Goal: Check status: Check status

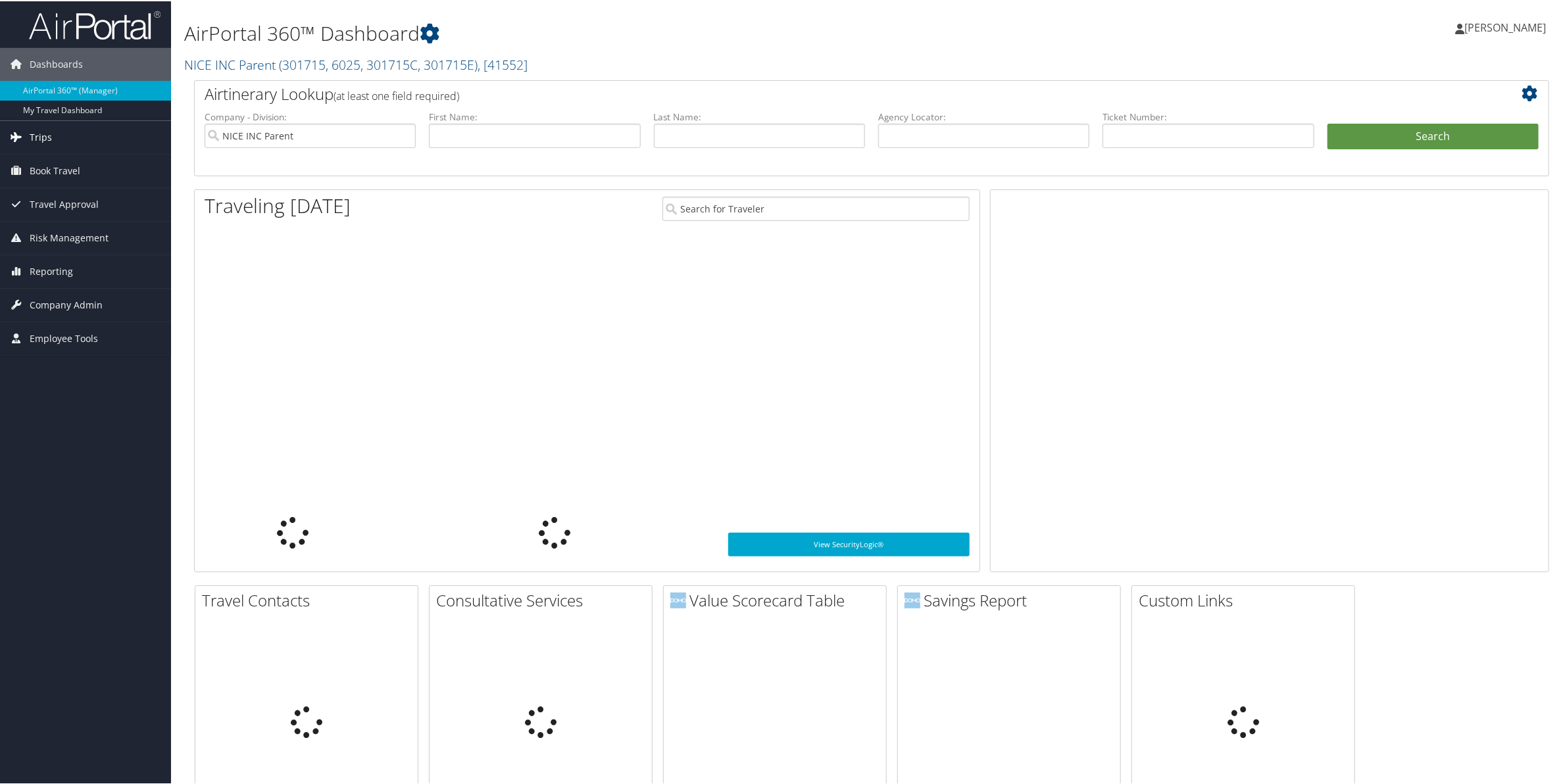
click at [33, 134] on span "Trips" at bounding box center [40, 135] width 22 height 33
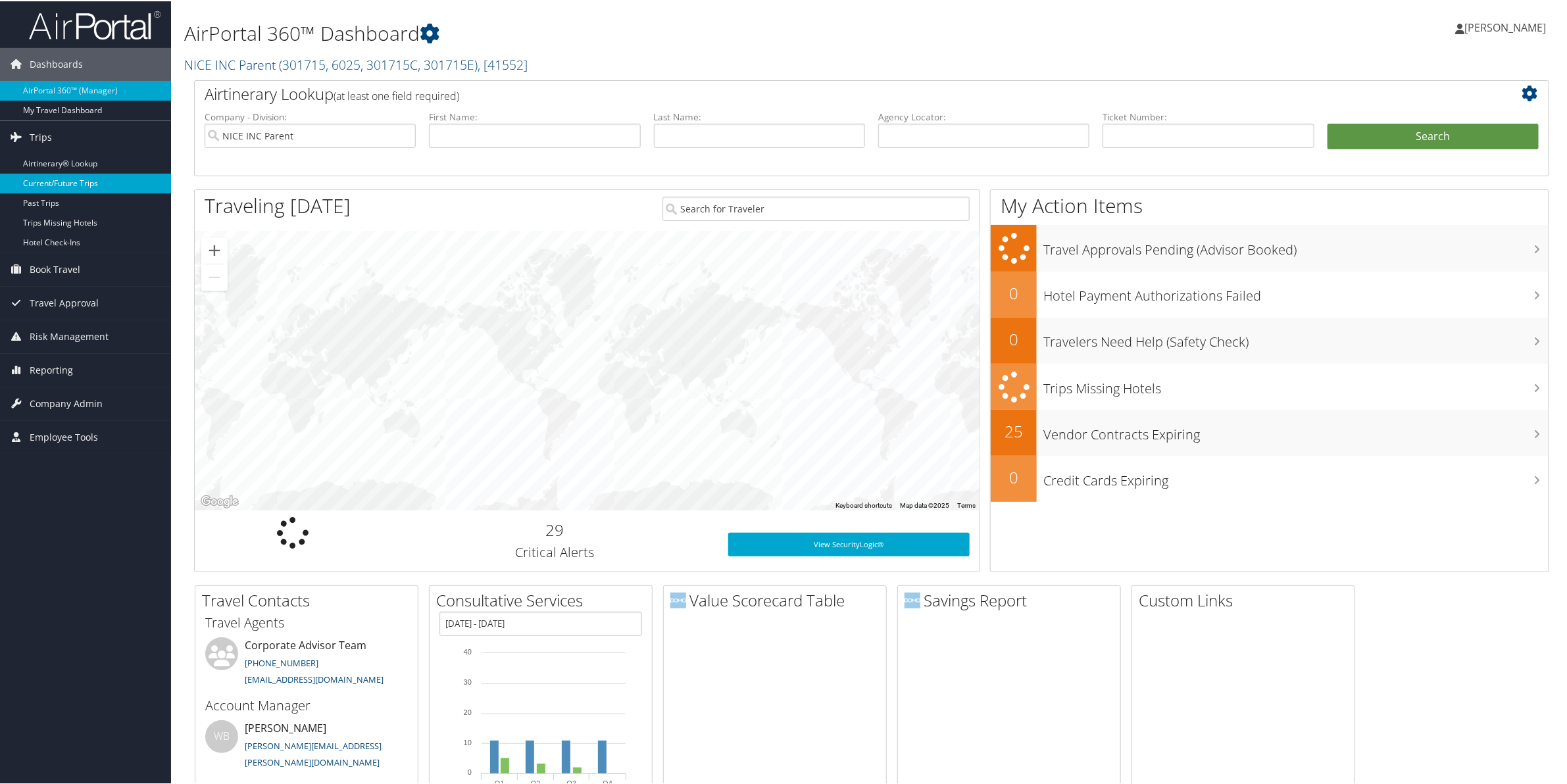
click at [51, 178] on link "Current/Future Trips" at bounding box center [85, 182] width 171 height 19
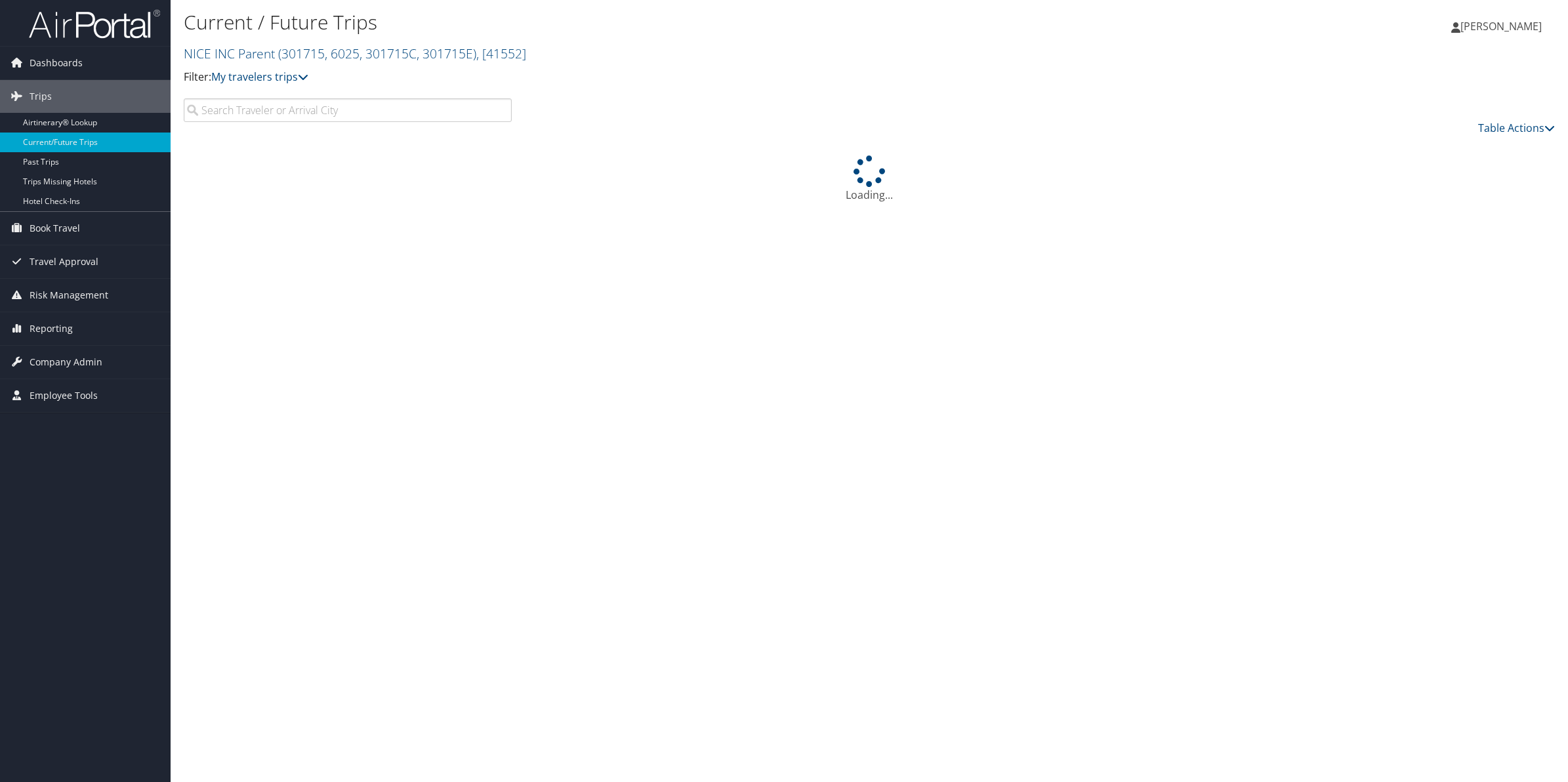
click at [249, 111] on input "search" at bounding box center [347, 110] width 328 height 24
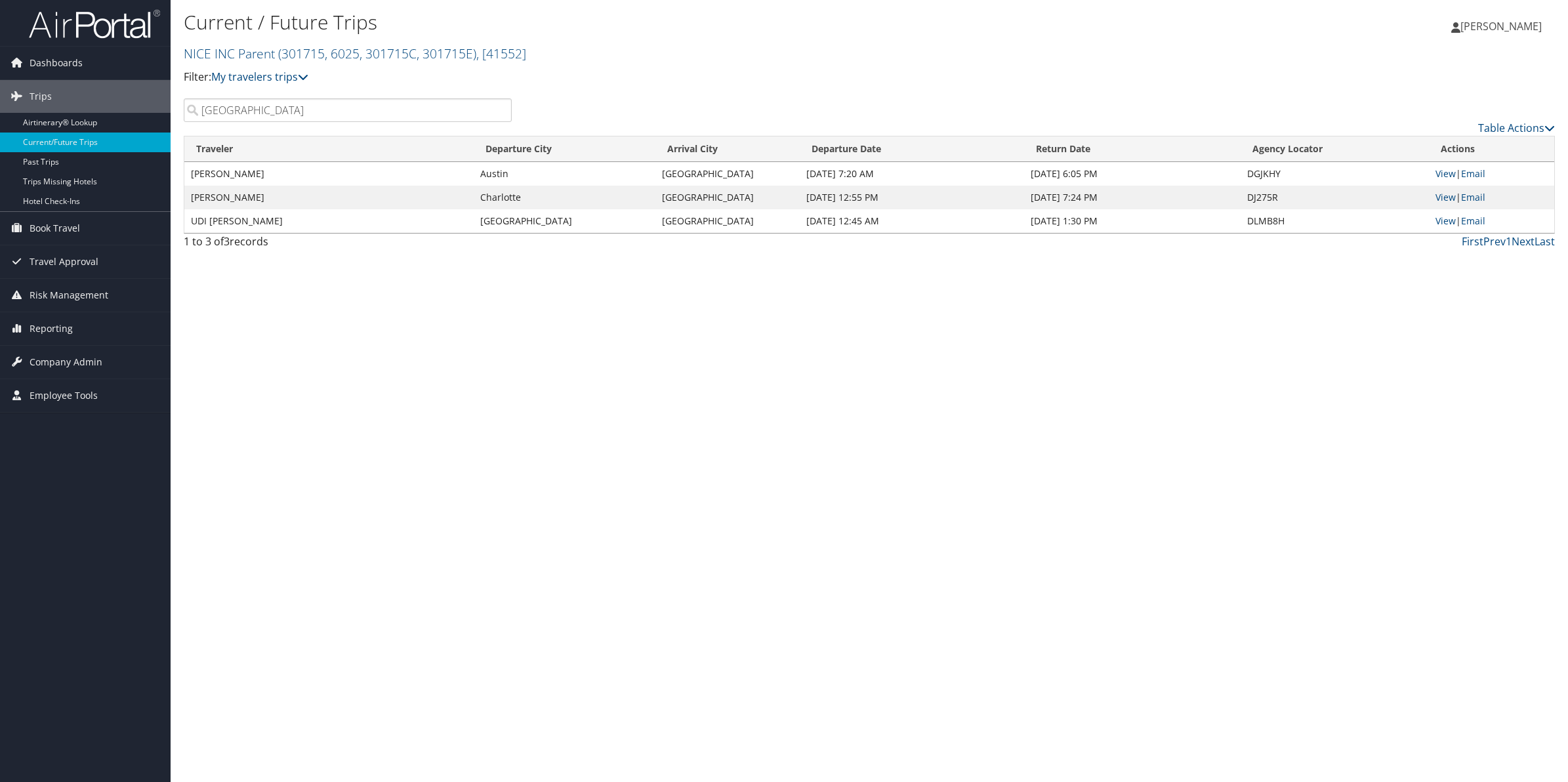
type input "[GEOGRAPHIC_DATA]"
